Goal: Find contact information: Find contact information

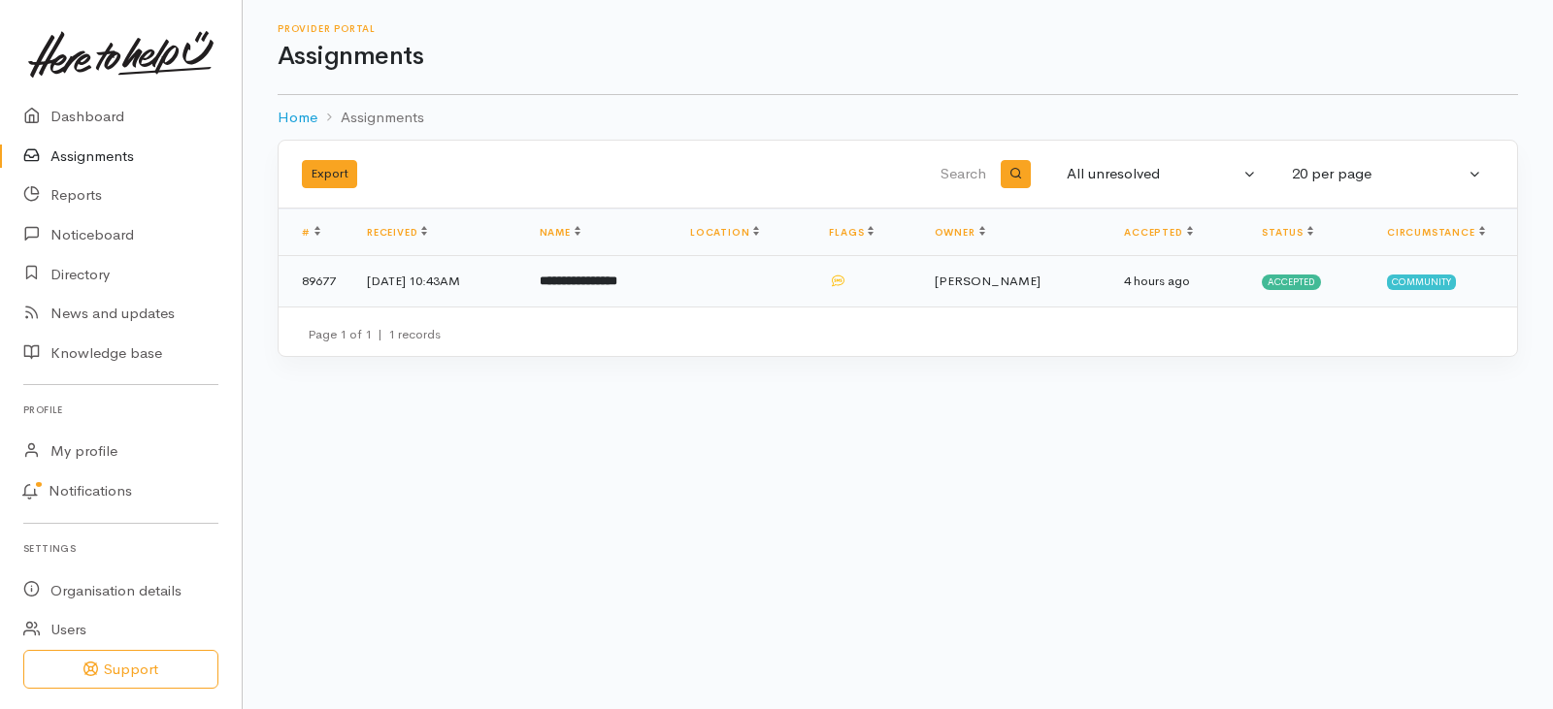
drag, startPoint x: 0, startPoint y: 0, endPoint x: 662, endPoint y: 281, distance: 719.3
click at [617, 281] on b "**********" at bounding box center [579, 281] width 78 height 13
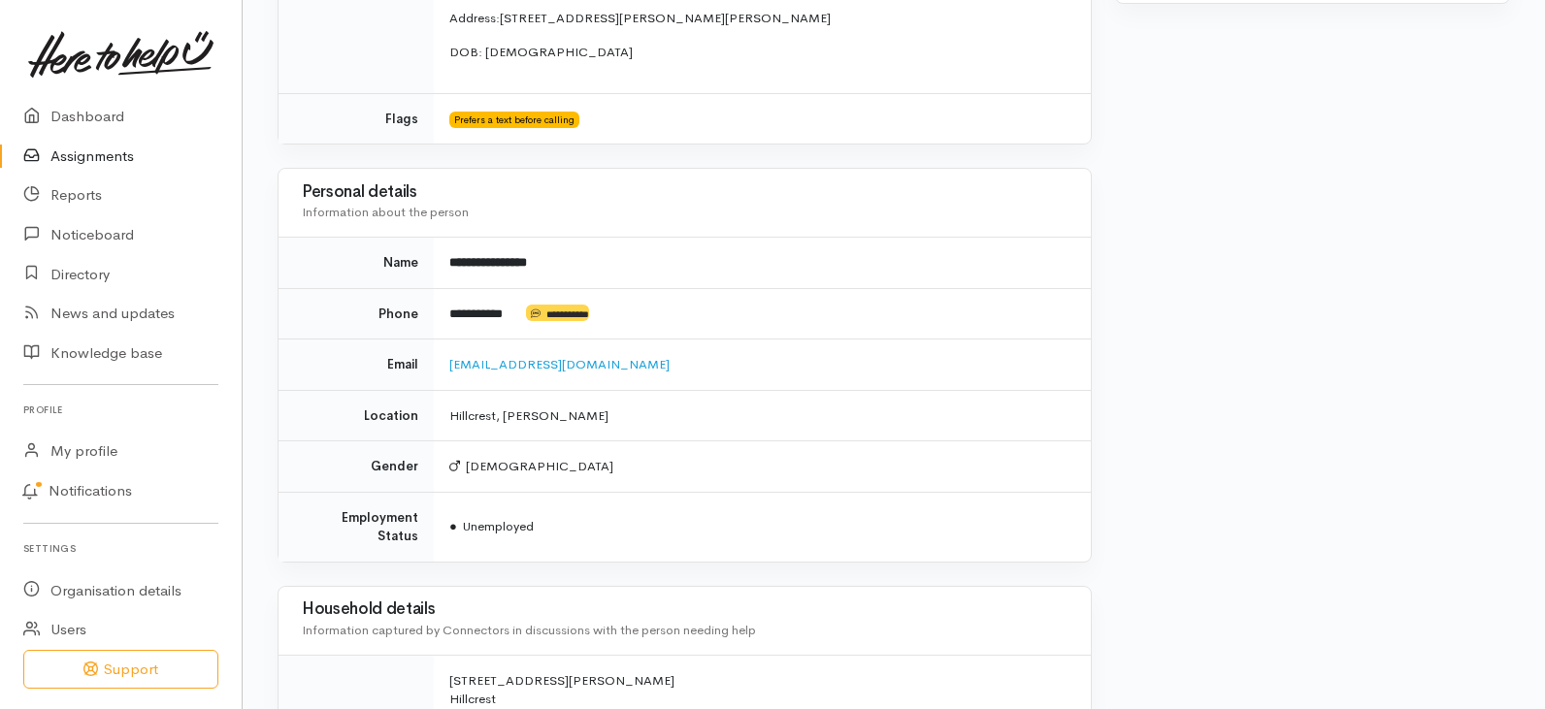
scroll to position [1165, 0]
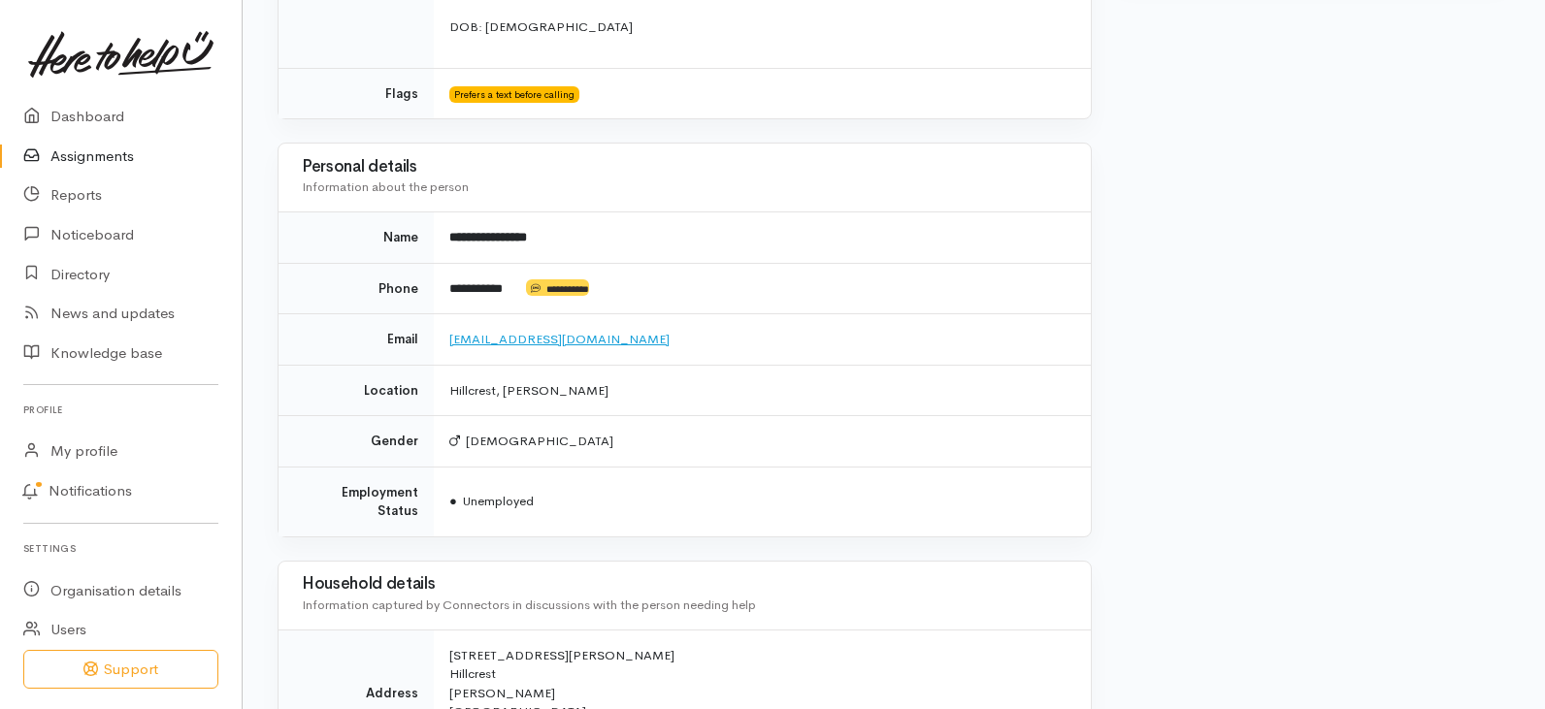
click at [518, 331] on link "[EMAIL_ADDRESS][DOMAIN_NAME]" at bounding box center [559, 339] width 220 height 16
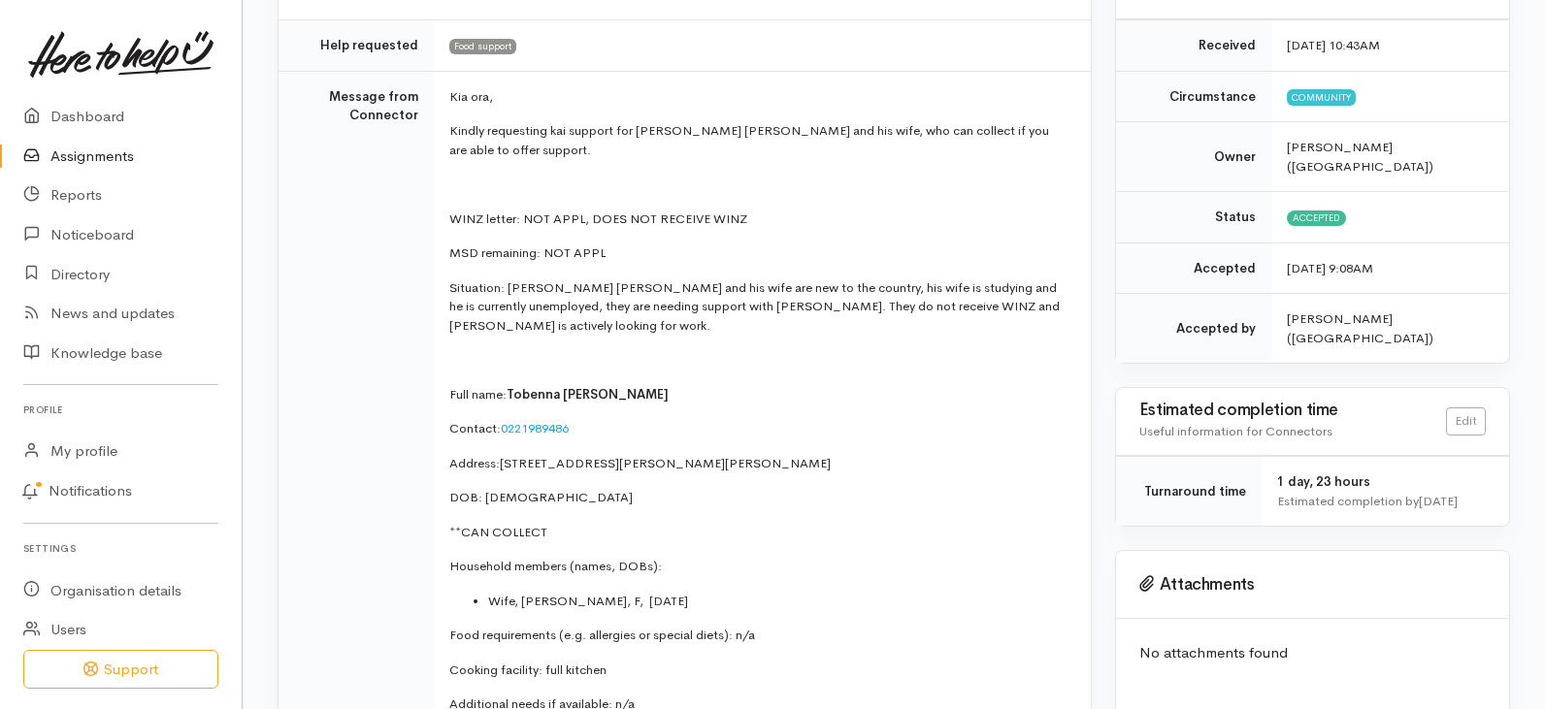
scroll to position [291, 0]
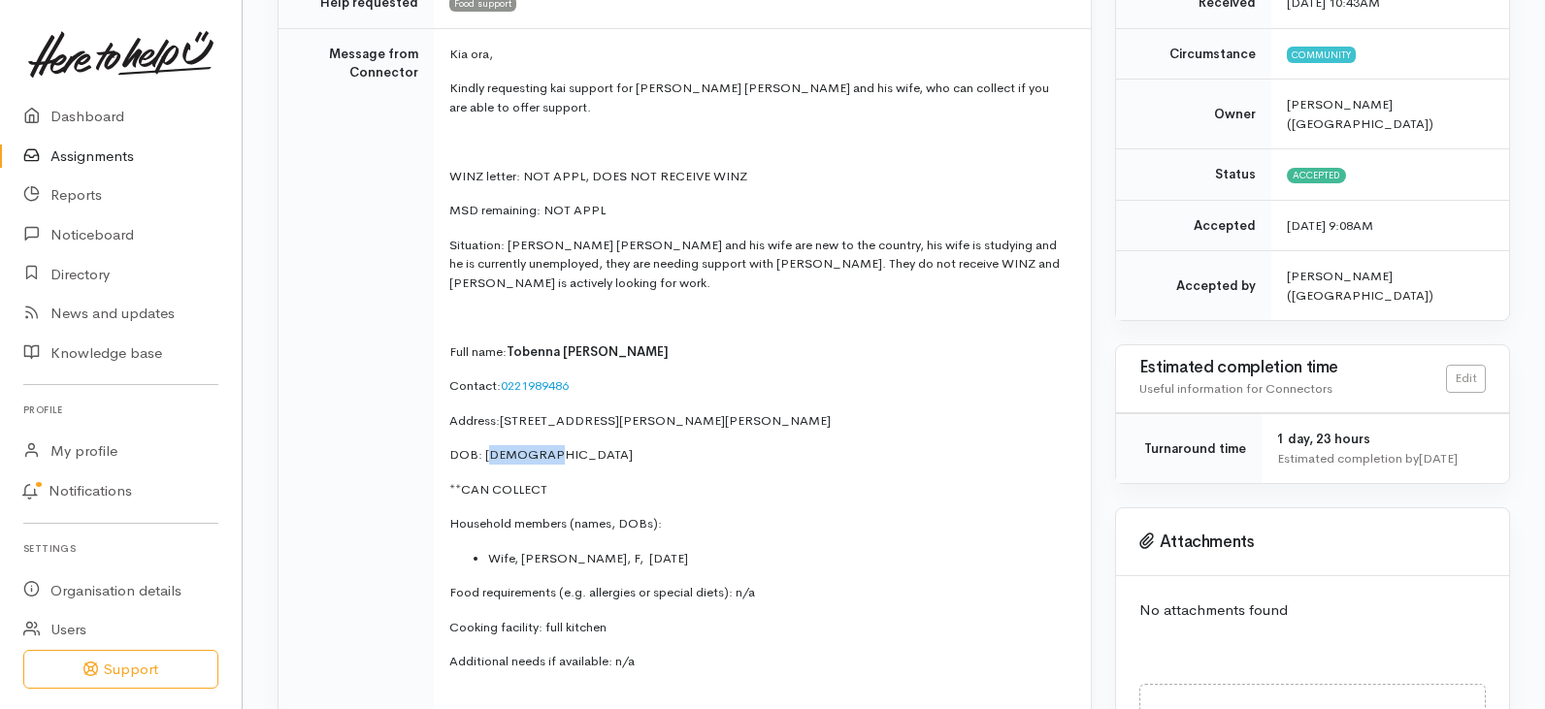
drag, startPoint x: 488, startPoint y: 435, endPoint x: 551, endPoint y: 438, distance: 63.2
click at [550, 446] on span "DOB: [DEMOGRAPHIC_DATA]" at bounding box center [540, 454] width 183 height 16
click at [579, 445] on p "DOB: [DEMOGRAPHIC_DATA]" at bounding box center [758, 454] width 618 height 19
drag, startPoint x: 482, startPoint y: 435, endPoint x: 555, endPoint y: 443, distance: 73.2
click at [555, 445] on p "DOB: [DEMOGRAPHIC_DATA]" at bounding box center [758, 454] width 618 height 19
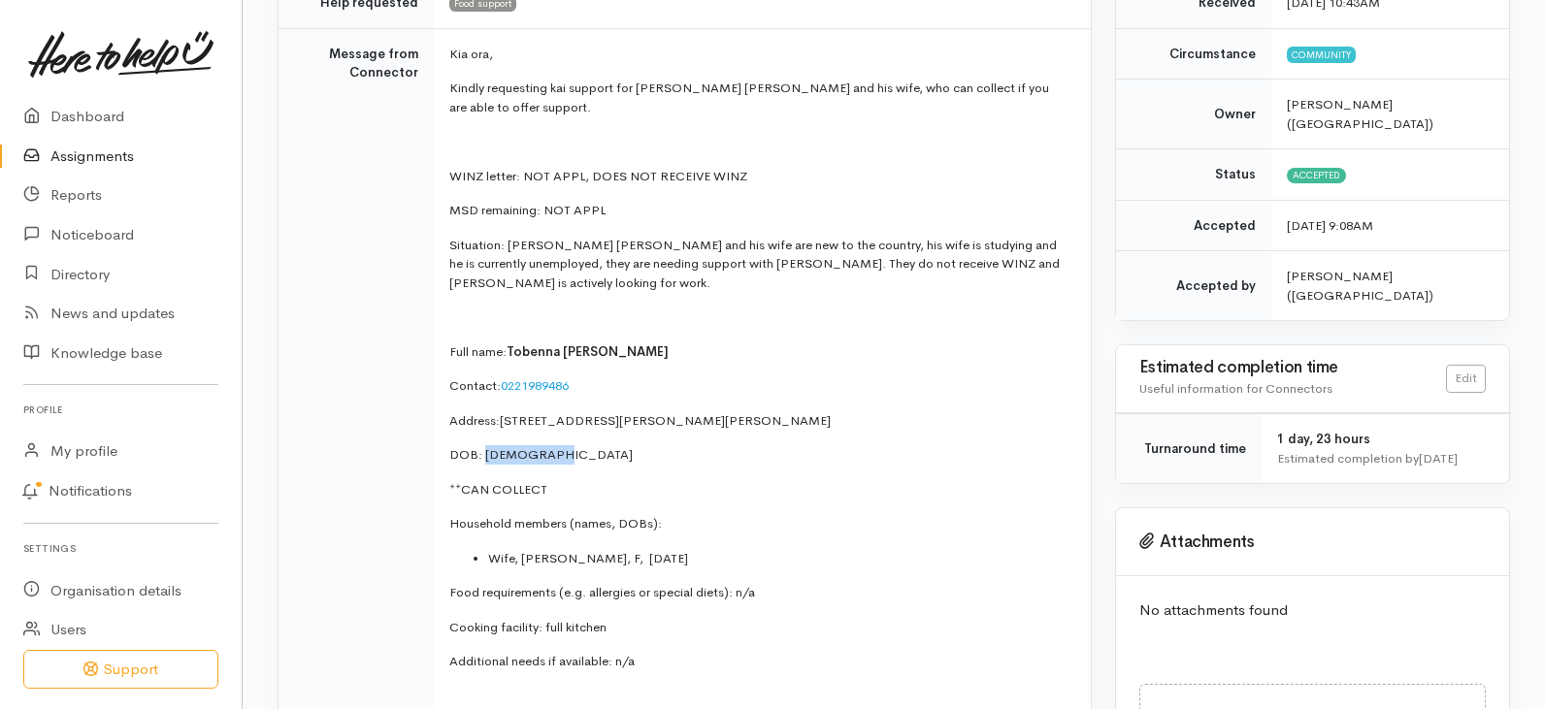
copy span "[DATE]"
drag, startPoint x: 504, startPoint y: 365, endPoint x: 581, endPoint y: 365, distance: 77.6
click at [581, 377] on p "Contact: [PHONE_NUMBER]" at bounding box center [758, 386] width 618 height 19
copy link "0221989486"
click at [702, 445] on p "DOB: [DEMOGRAPHIC_DATA]" at bounding box center [758, 454] width 618 height 19
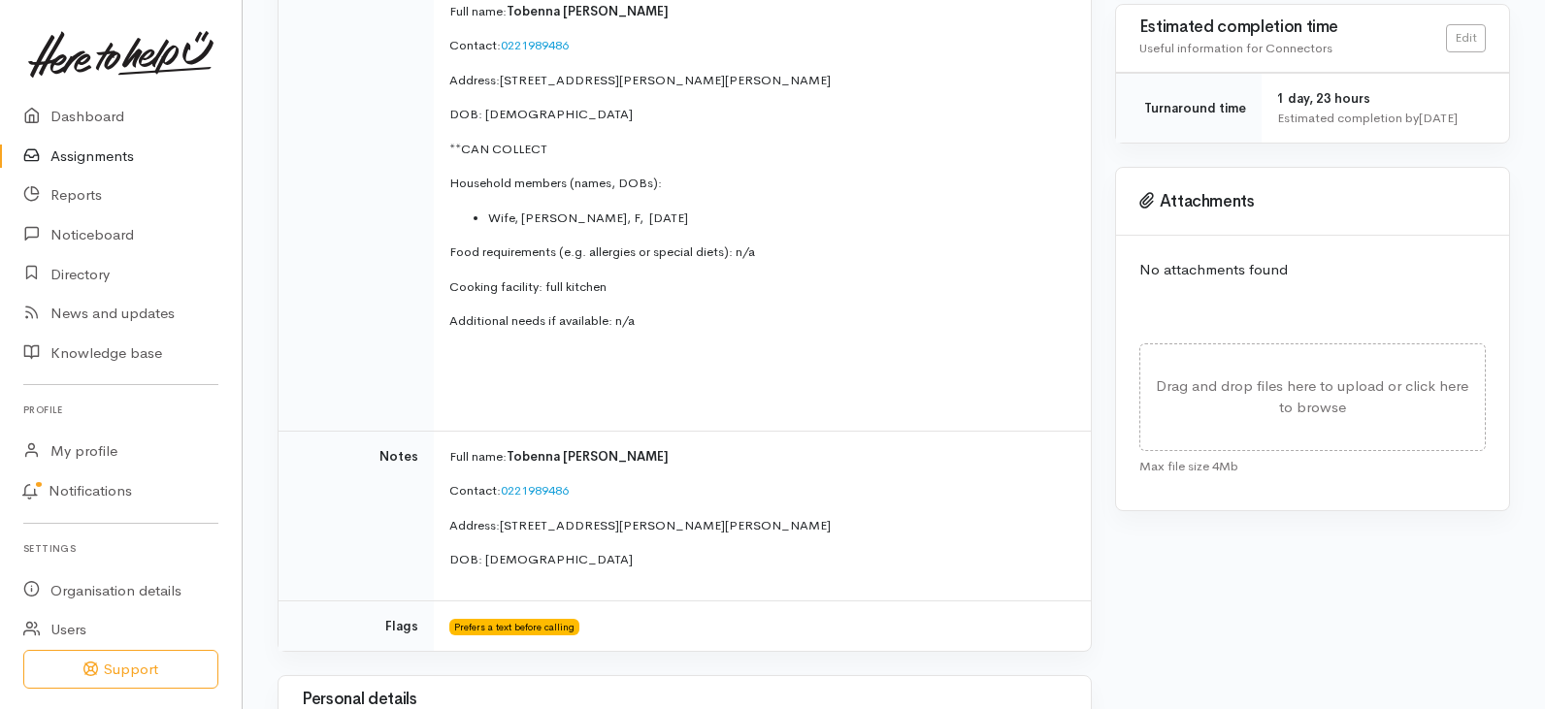
scroll to position [679, 0]
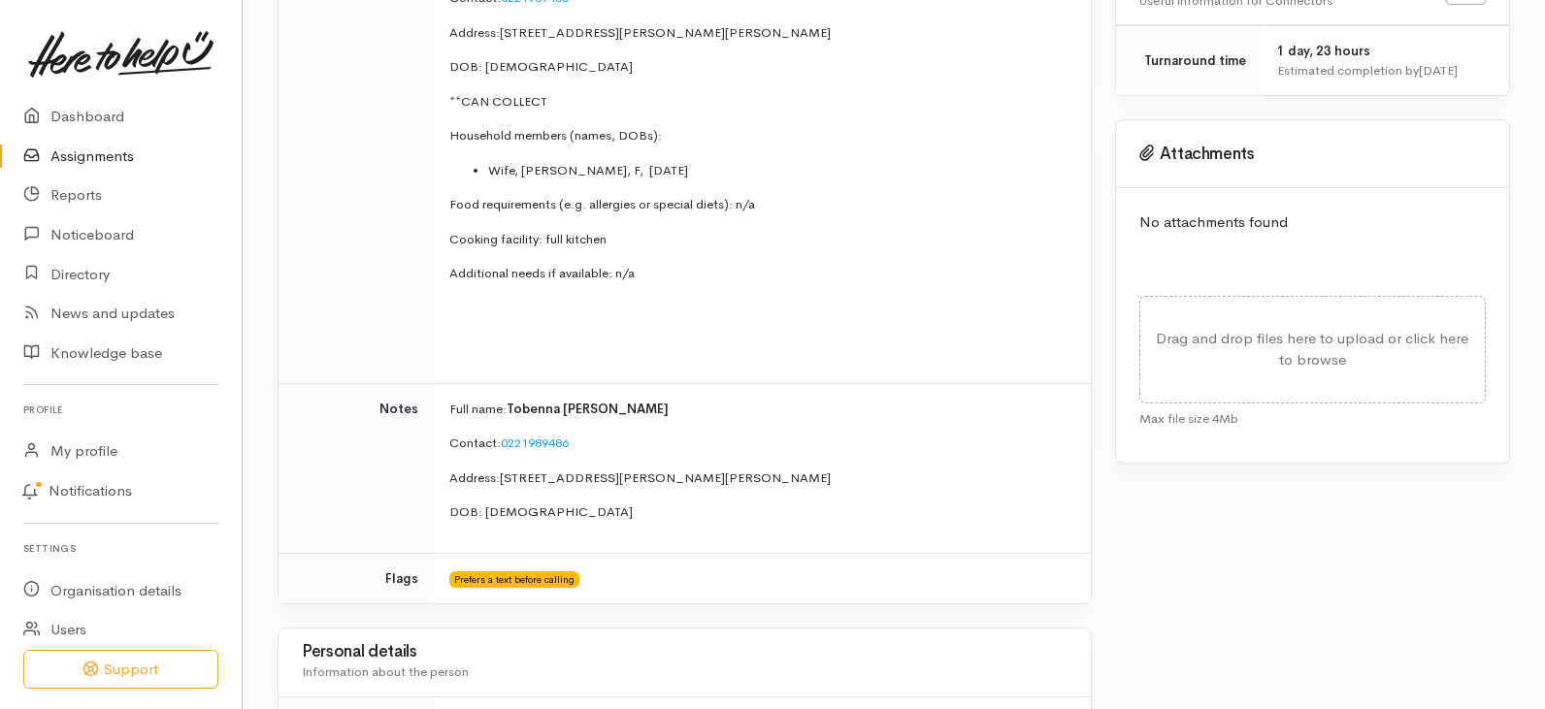
drag, startPoint x: 672, startPoint y: 153, endPoint x: 739, endPoint y: 144, distance: 67.7
click at [688, 162] on span "Wife, [PERSON_NAME], F, [DATE]" at bounding box center [588, 170] width 200 height 16
copy span "[DATE]"
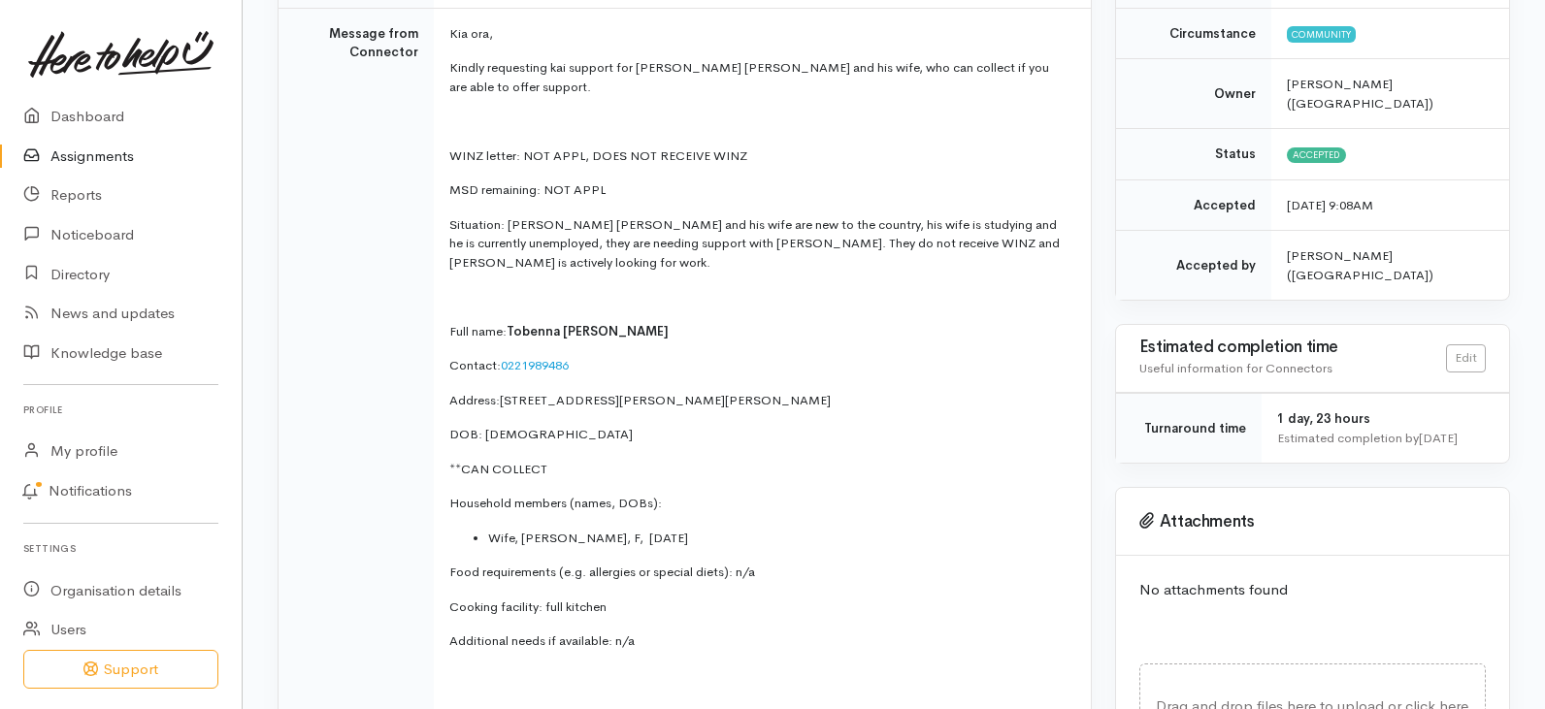
scroll to position [582, 0]
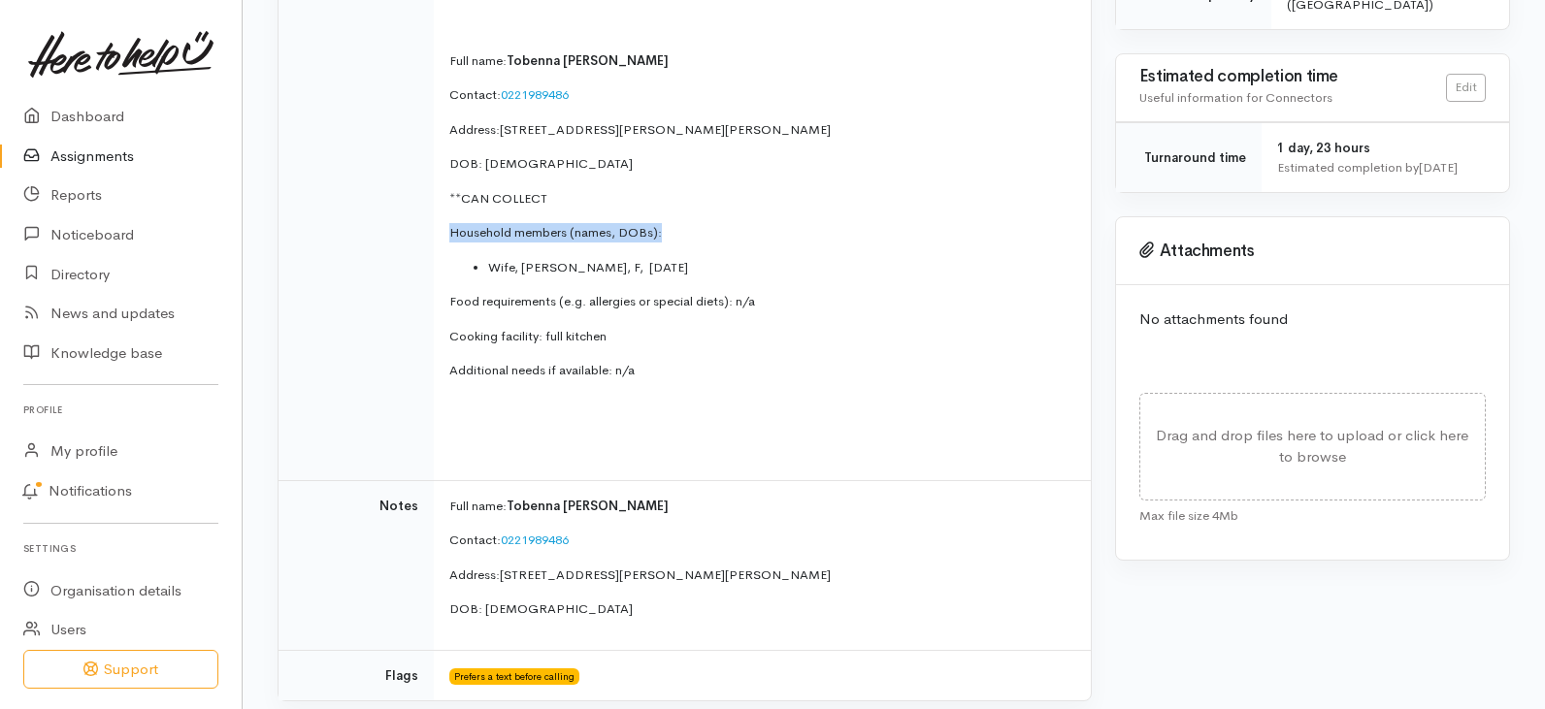
drag, startPoint x: 866, startPoint y: 189, endPoint x: 830, endPoint y: 171, distance: 40.4
click at [846, 179] on td "Kia ora, Kindly requesting kai support for [PERSON_NAME] [PERSON_NAME] and his …" at bounding box center [762, 108] width 657 height 743
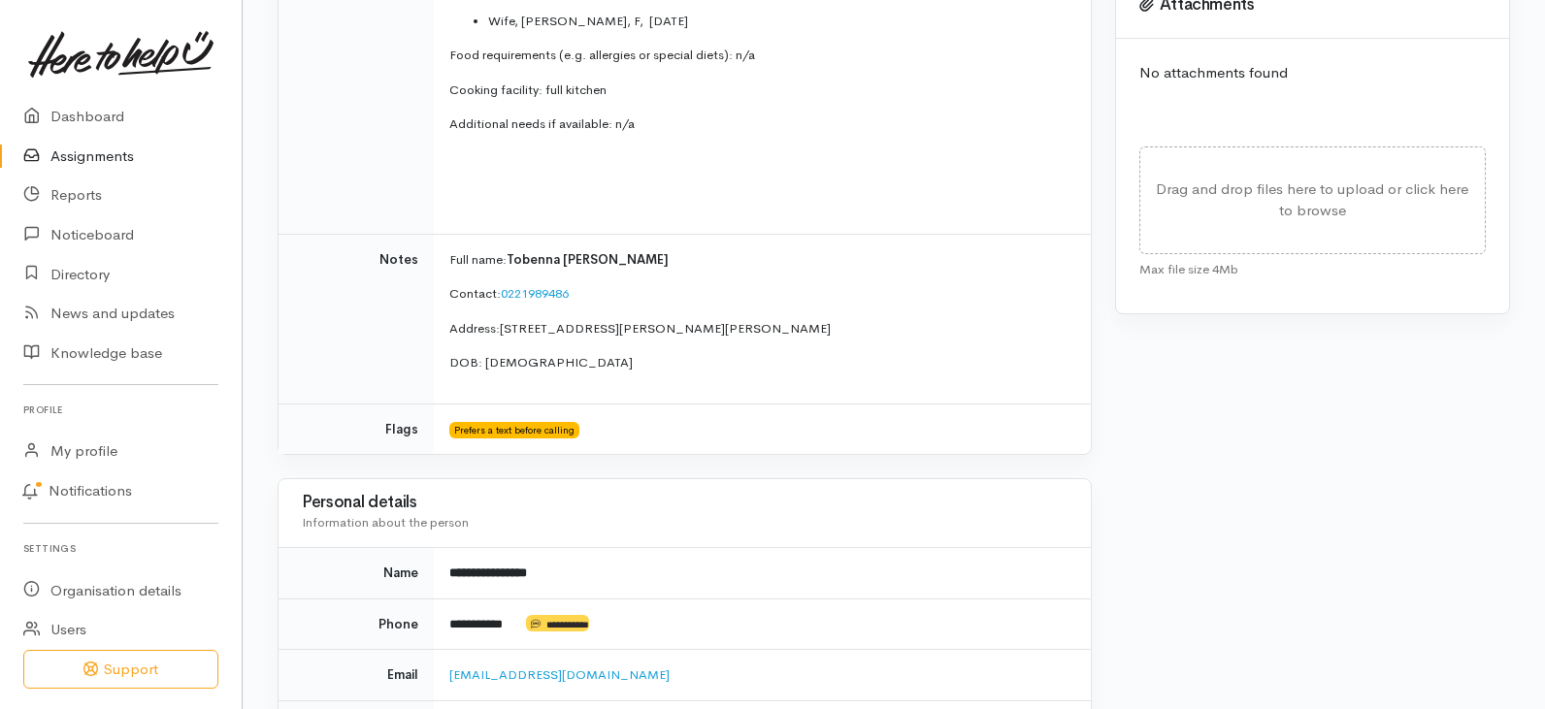
scroll to position [628, 0]
